Goal: Task Accomplishment & Management: Manage account settings

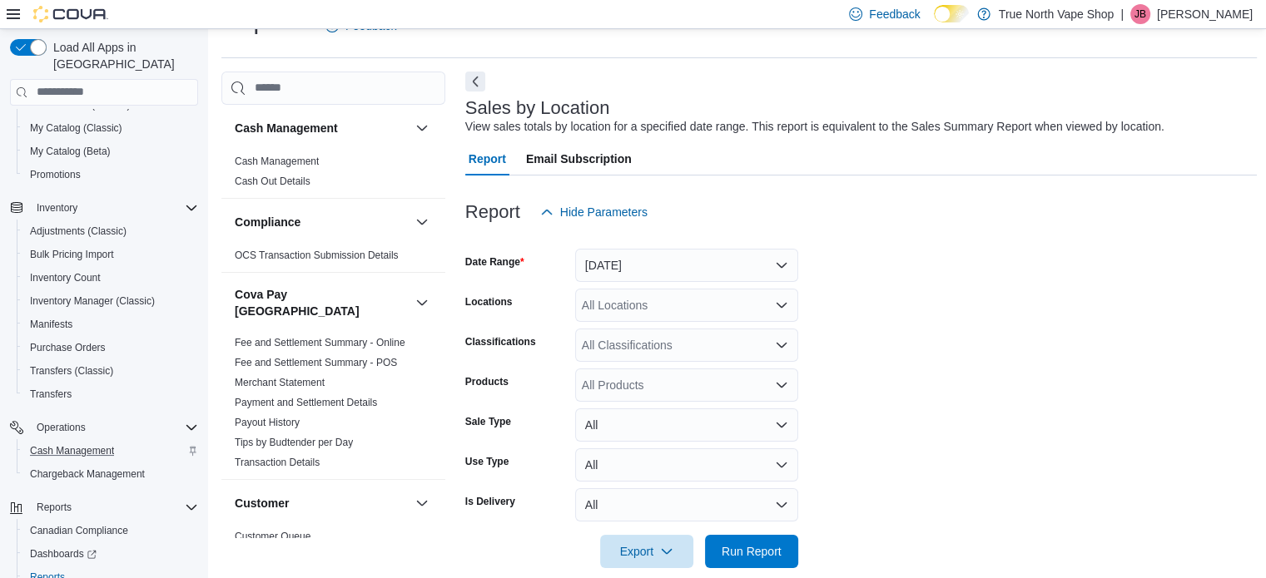
scroll to position [213, 0]
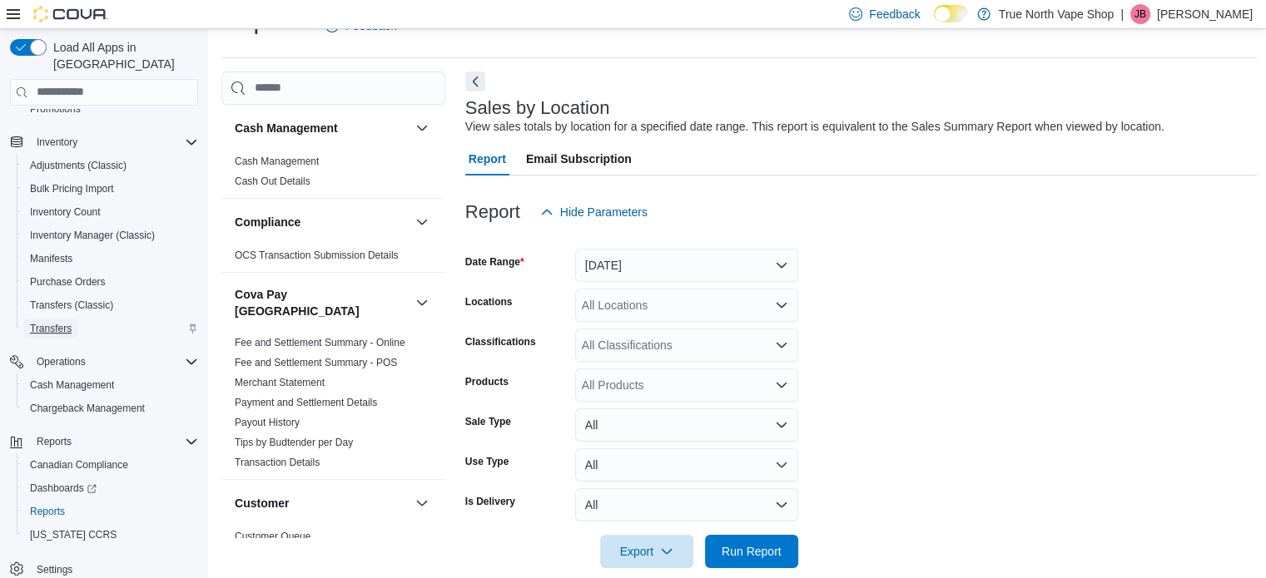
click at [53, 322] on span "Transfers" at bounding box center [51, 328] width 42 height 13
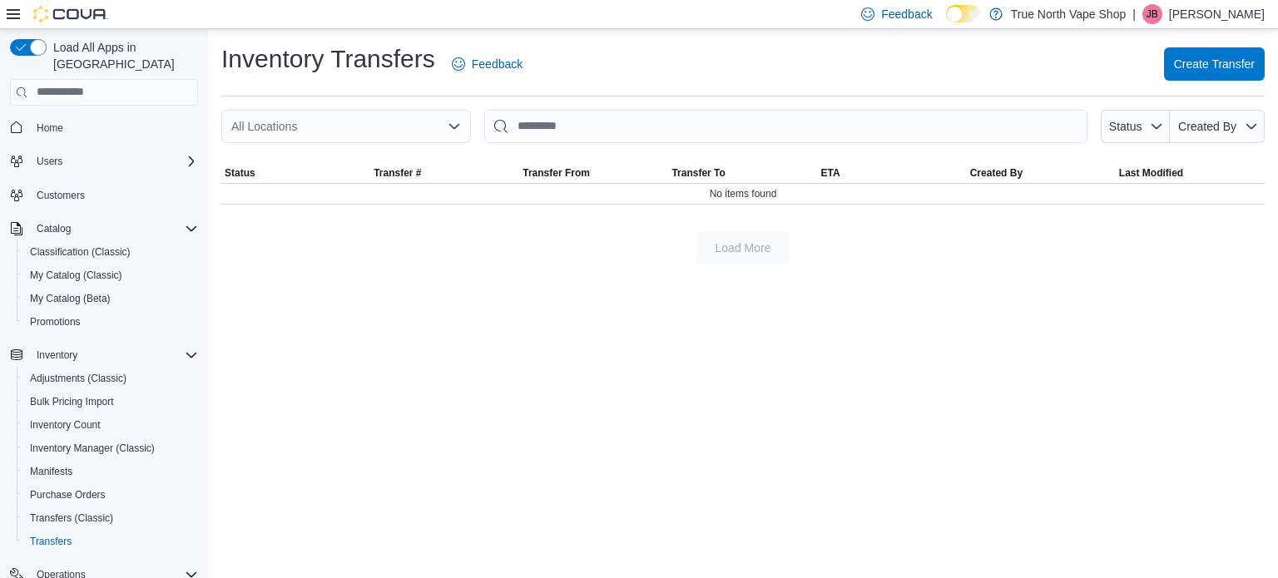
click at [1235, 18] on p "[PERSON_NAME]" at bounding box center [1217, 14] width 96 height 20
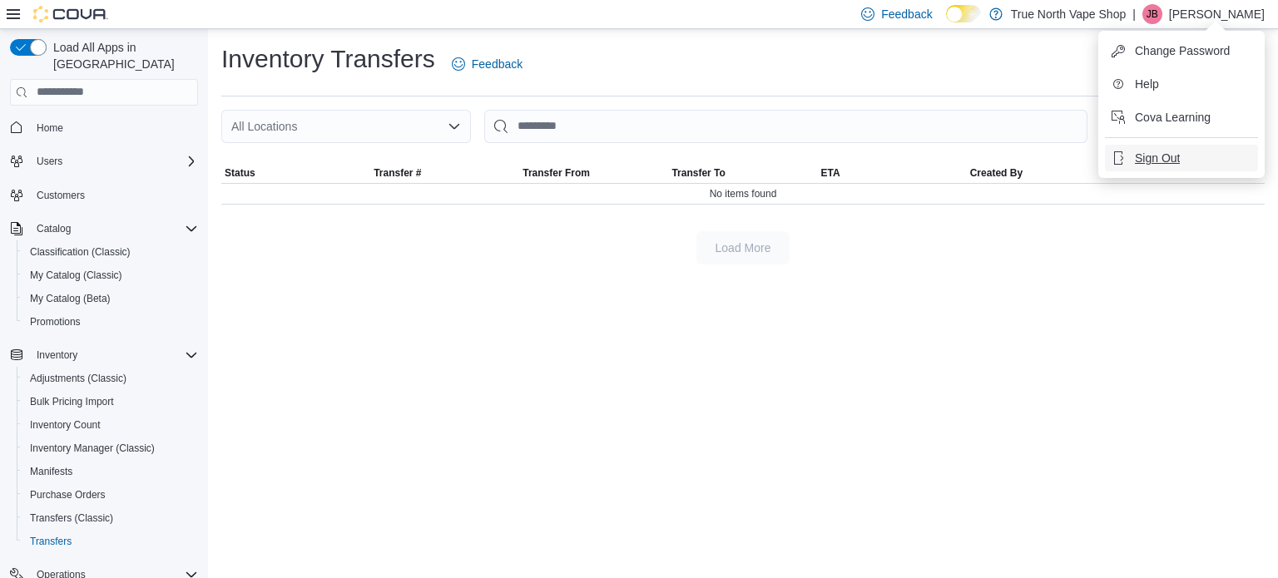
click at [1143, 169] on button "Sign Out" at bounding box center [1181, 158] width 153 height 27
